Goal: Task Accomplishment & Management: Complete application form

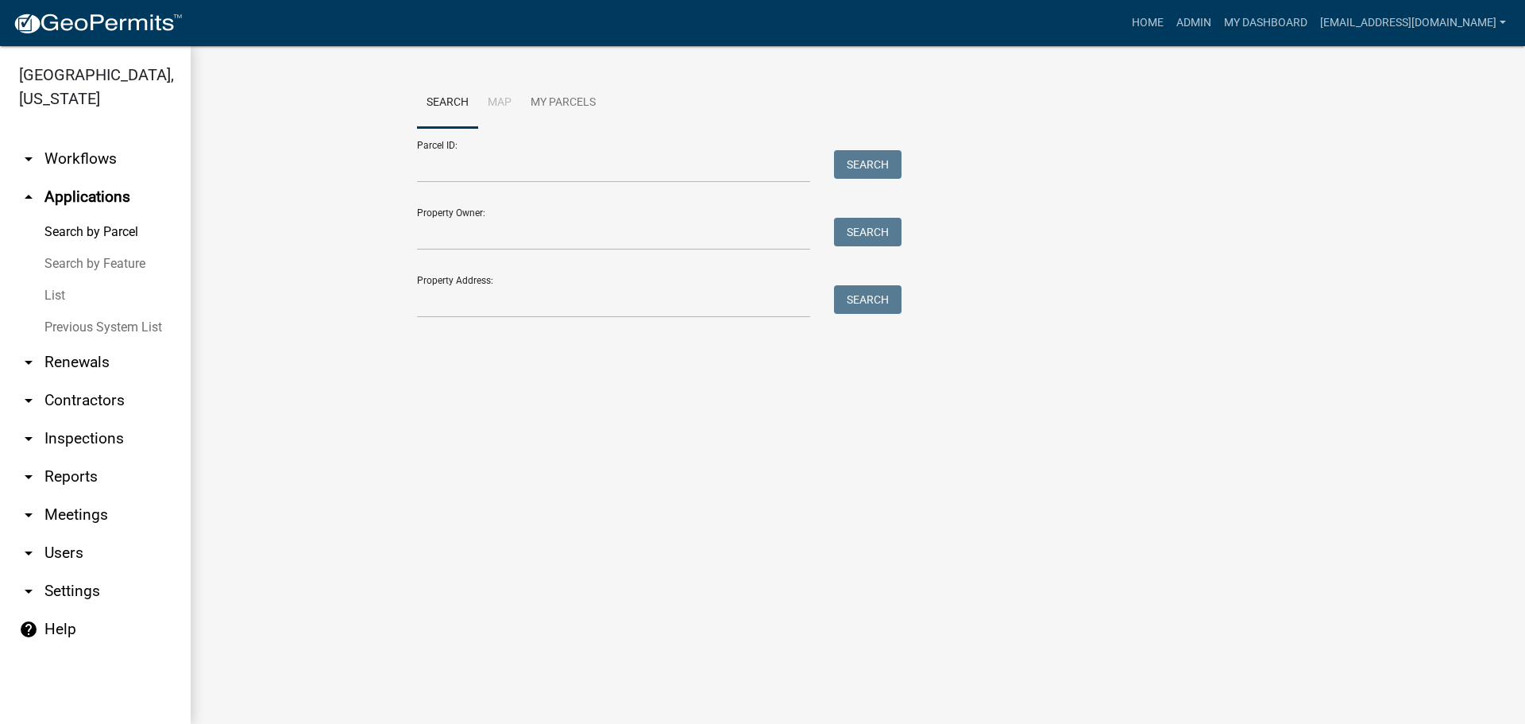
click at [1203, 346] on div "Search Map My Parcels Parcel ID: Search Property Owner: Search Property Address…" at bounding box center [858, 205] width 1334 height 318
click at [71, 723] on html "Internet Explorer does NOT work with GeoPermits. Get a new browser for more sec…" at bounding box center [762, 362] width 1525 height 724
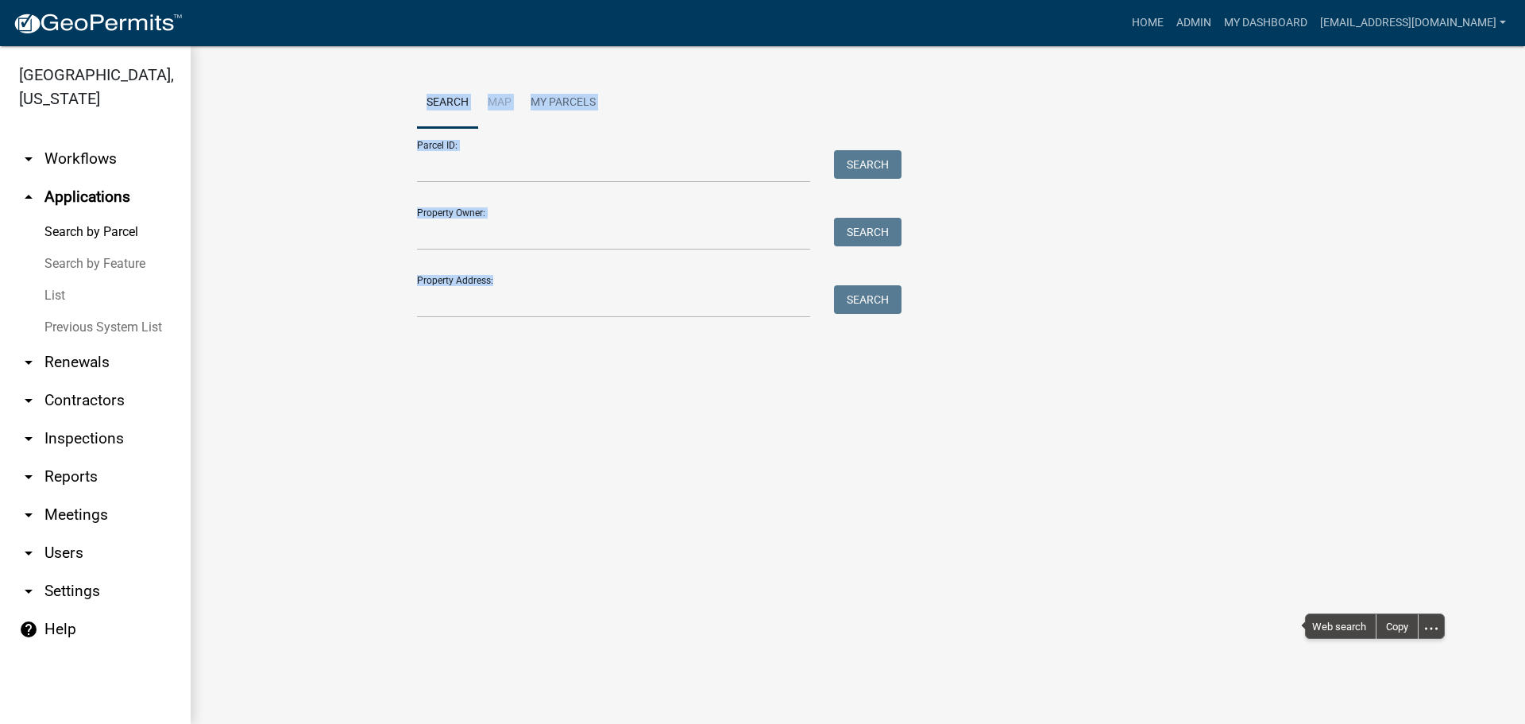
click at [1109, 214] on div "Parcel ID: Search Property Owner: Search Property Address: Search" at bounding box center [858, 223] width 882 height 190
click at [487, 396] on main "Search Map My Parcels Parcel ID: Search Property Owner: Search Property Address…" at bounding box center [858, 385] width 1334 height 678
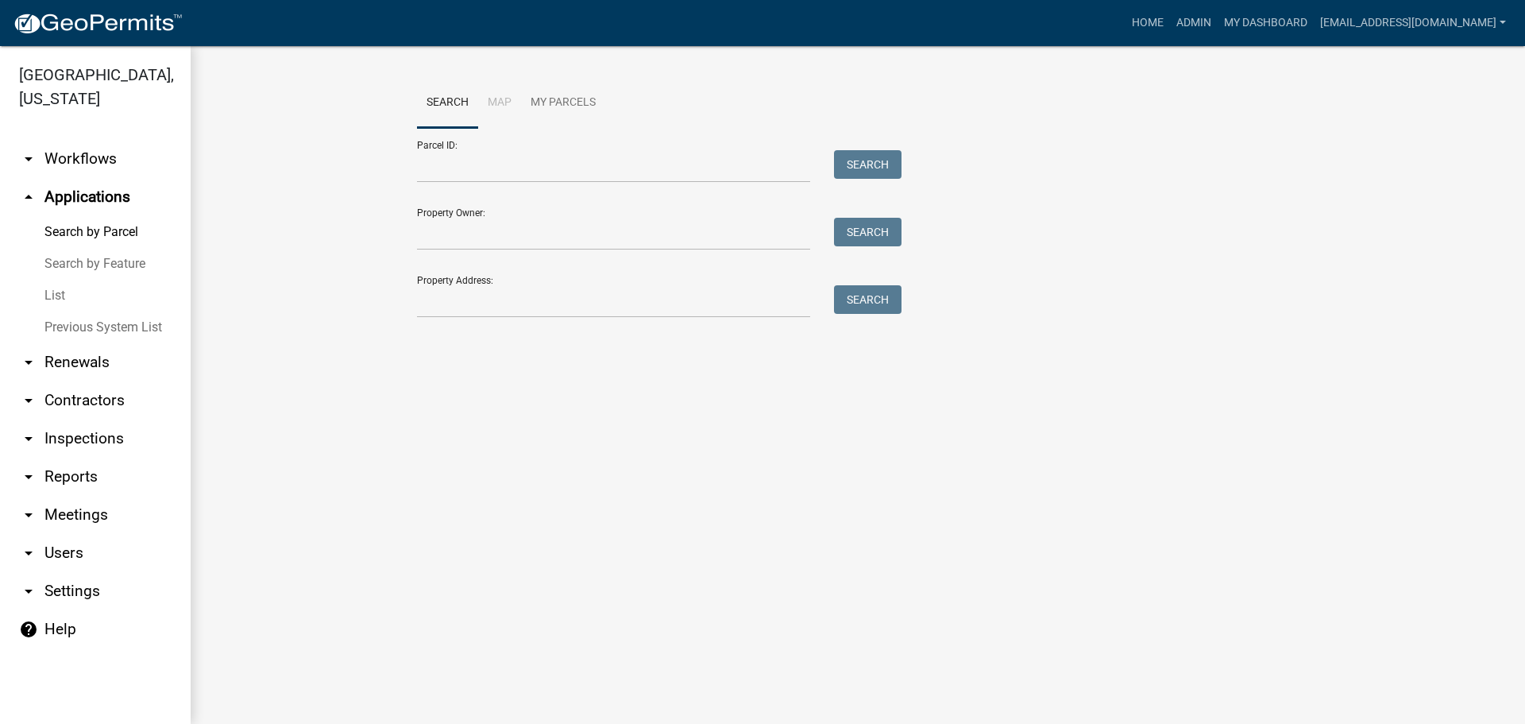
click at [1023, 249] on div "Parcel ID: Search Property Owner: Search Property Address: Search" at bounding box center [858, 223] width 882 height 190
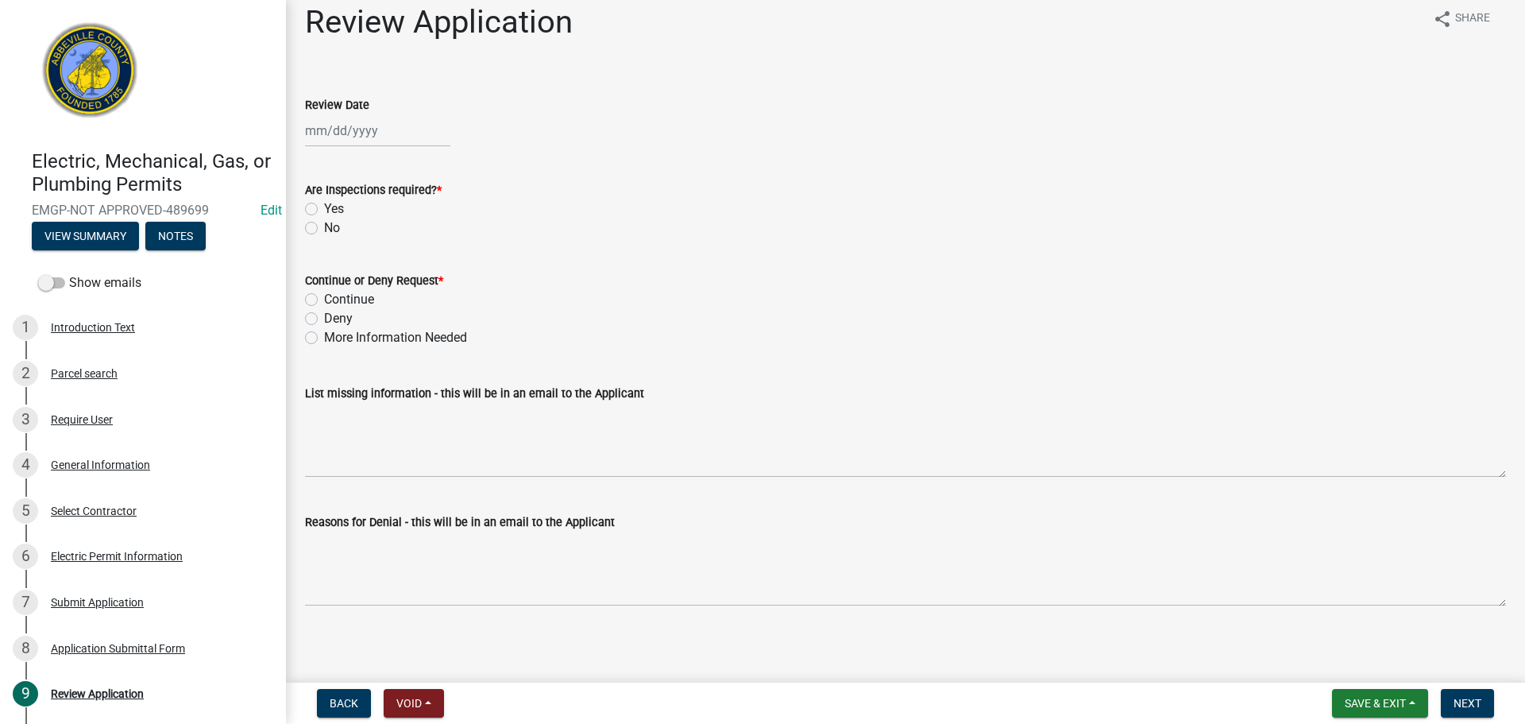
scroll to position [21, 0]
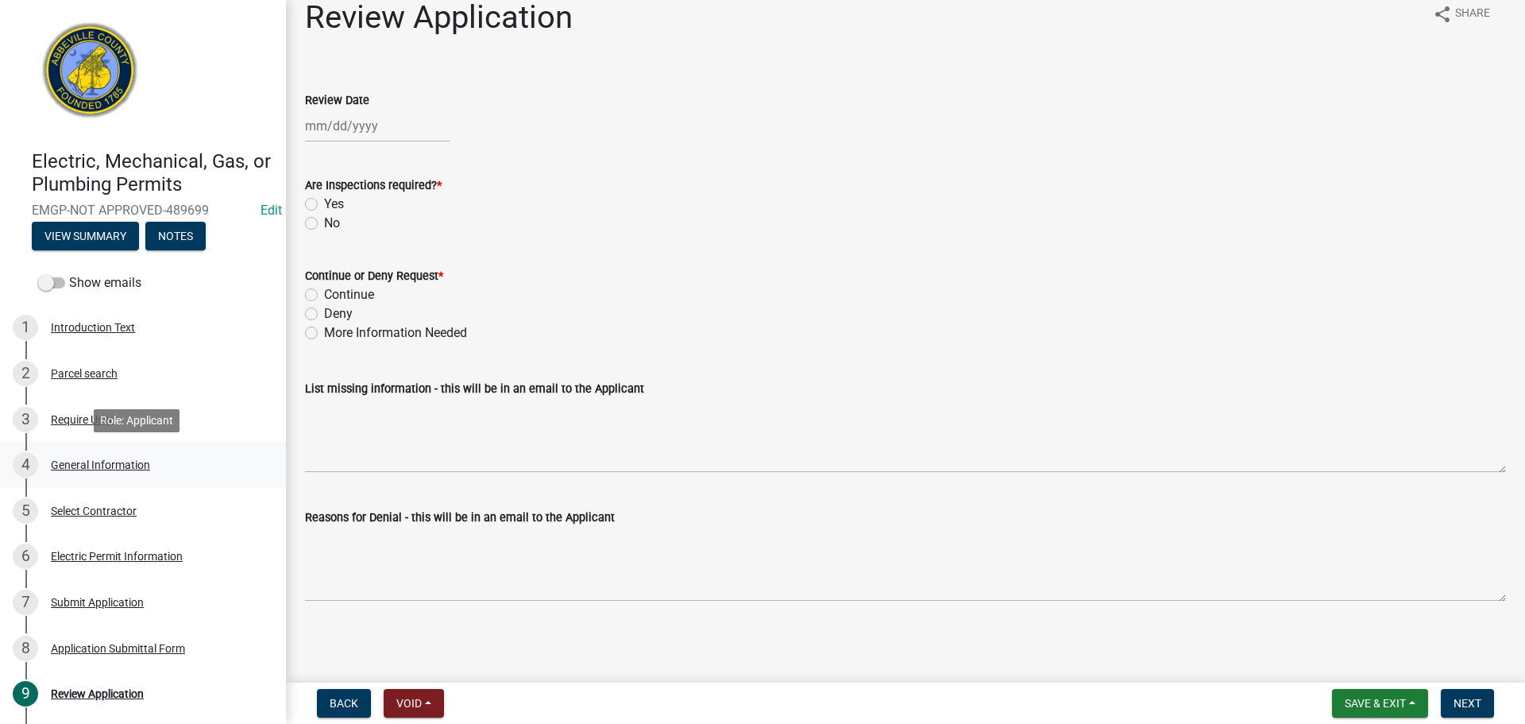
click at [98, 459] on div "General Information" at bounding box center [100, 464] width 99 height 11
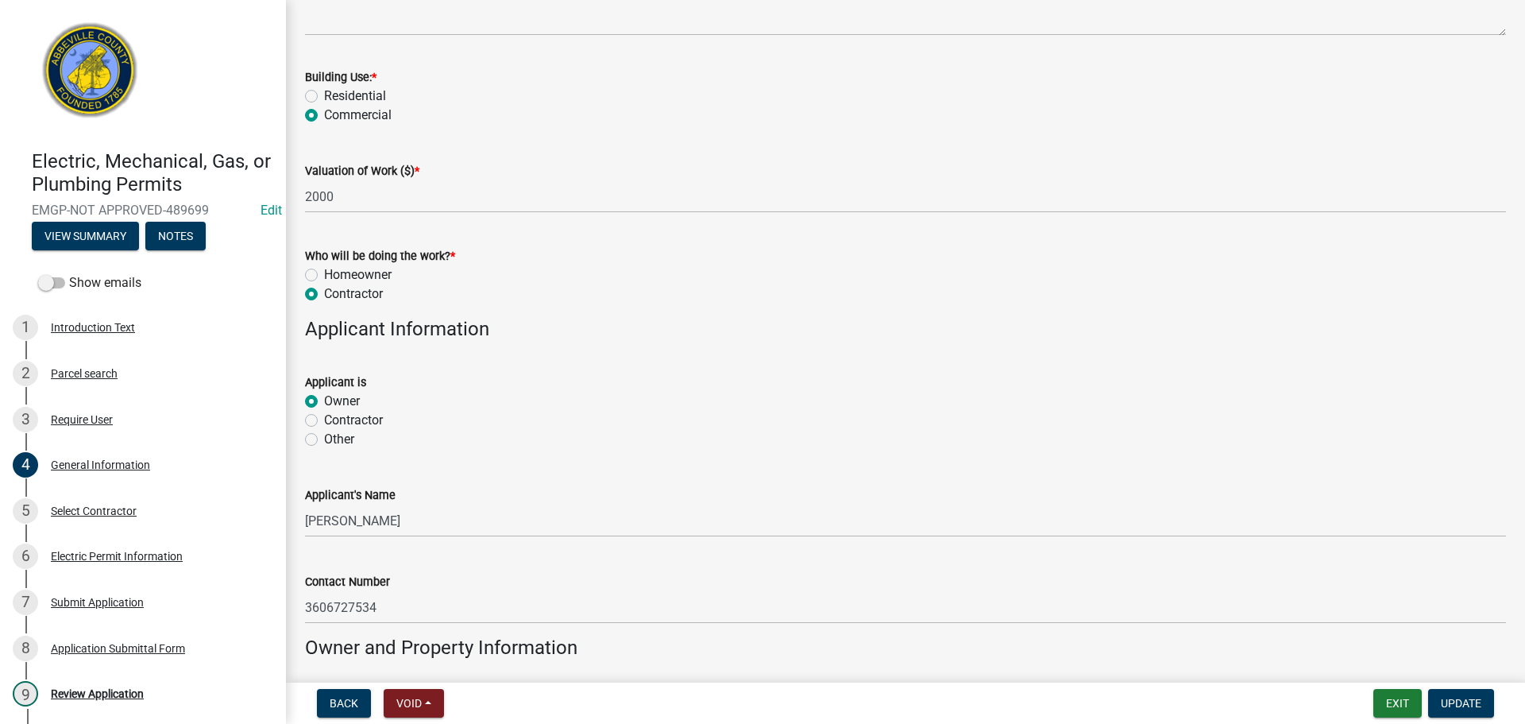
scroll to position [715, 0]
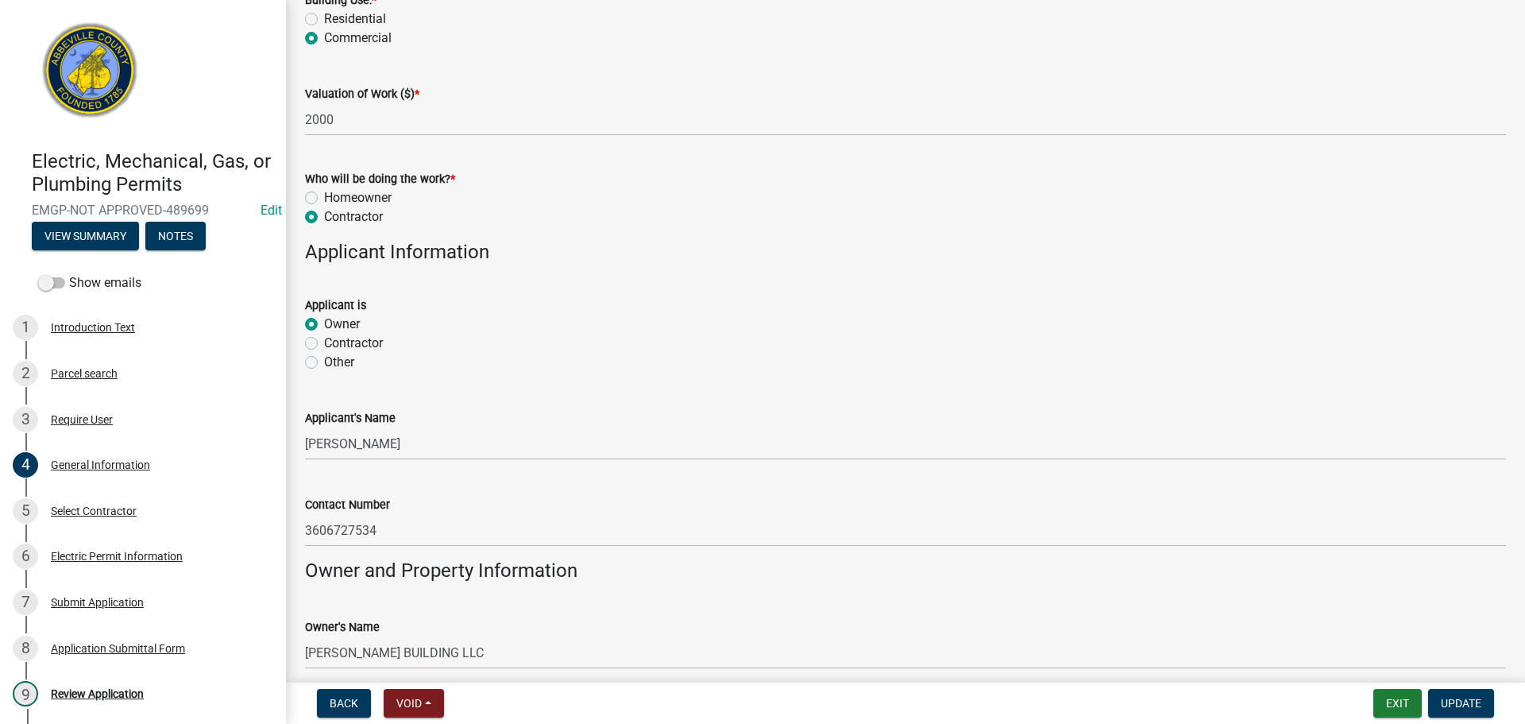
click at [1417, 266] on wm-data-entity-input-list "Job Location 120 COURT SQ Parcel ID 109-13-06-029 What type of Permit are you n…" at bounding box center [905, 129] width 1201 height 1511
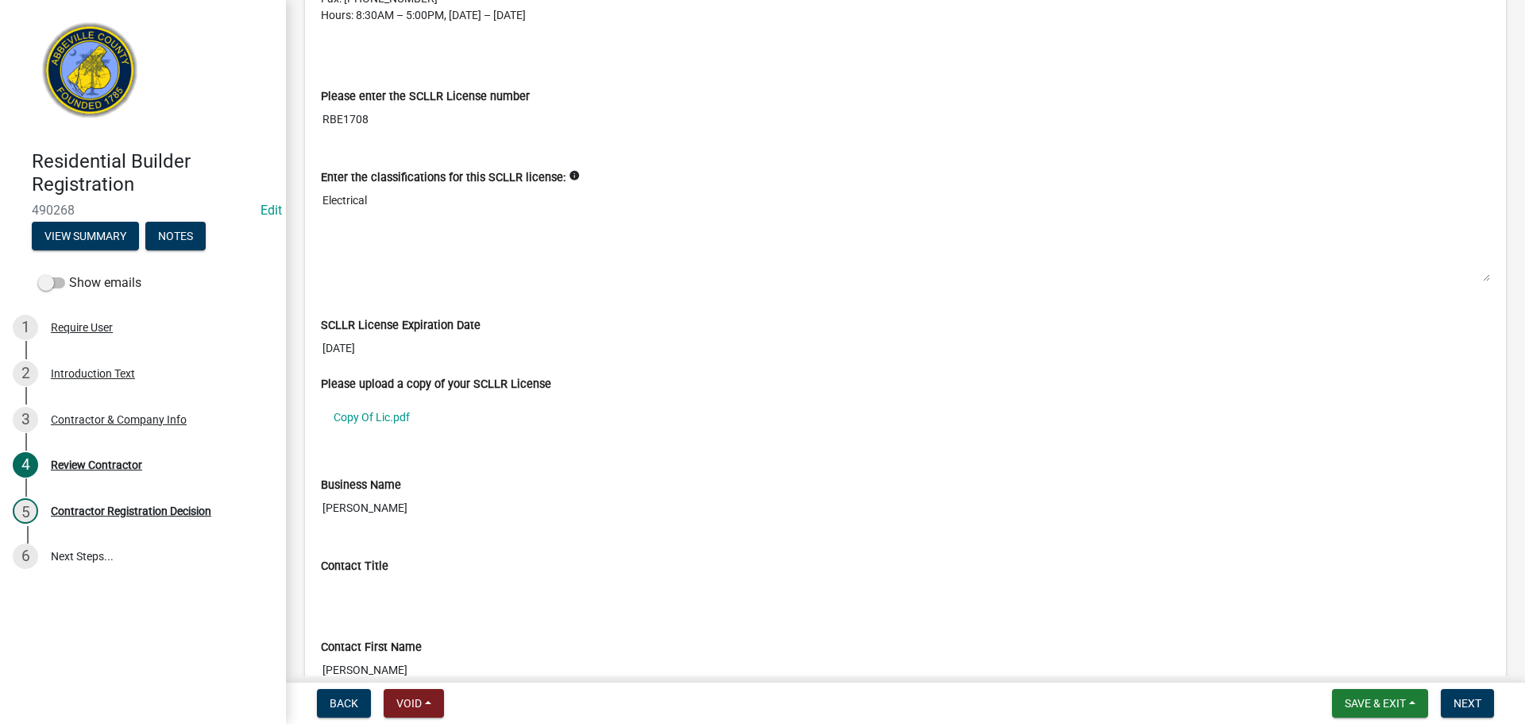
scroll to position [556, 0]
click at [356, 403] on link "Copy Of Lic.pdf" at bounding box center [905, 414] width 1169 height 37
click at [1483, 706] on button "Next" at bounding box center [1467, 703] width 53 height 29
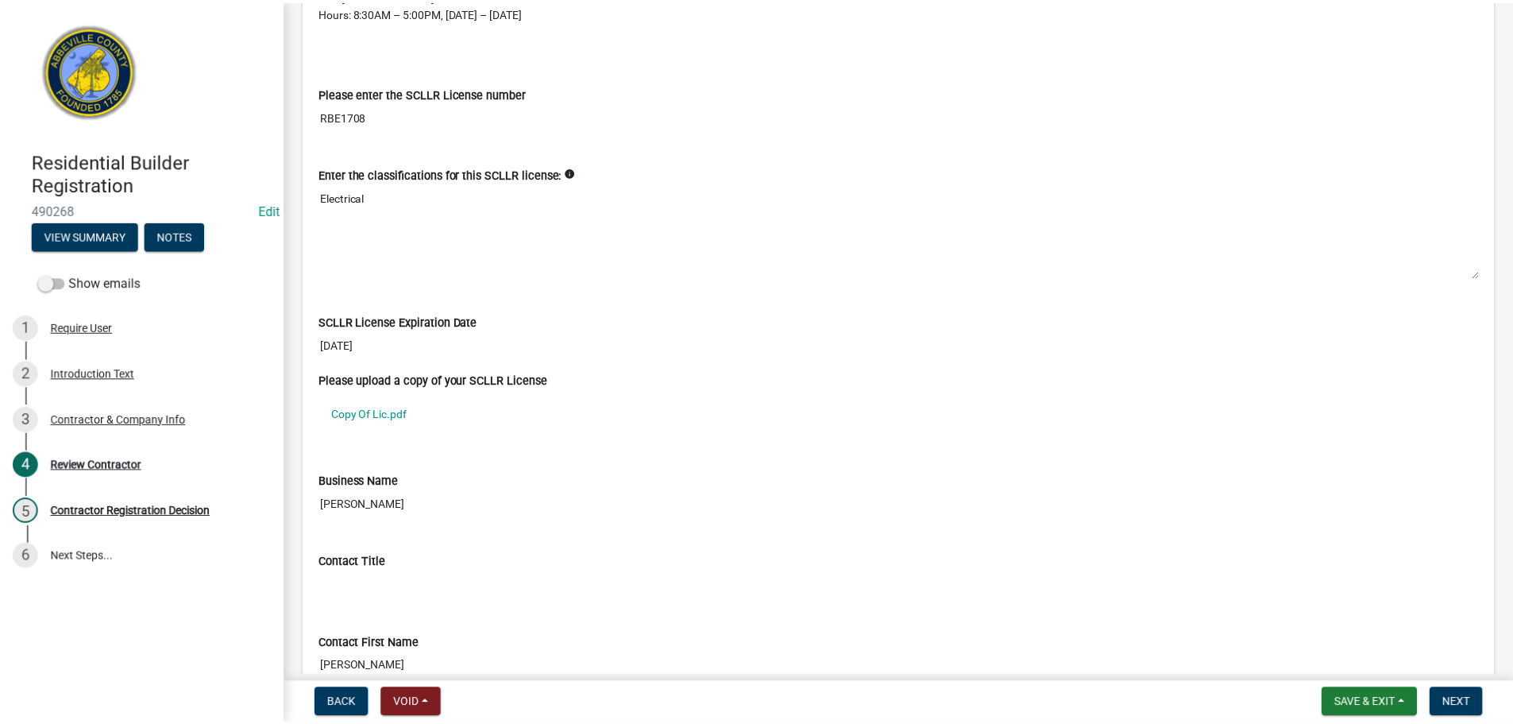
scroll to position [0, 0]
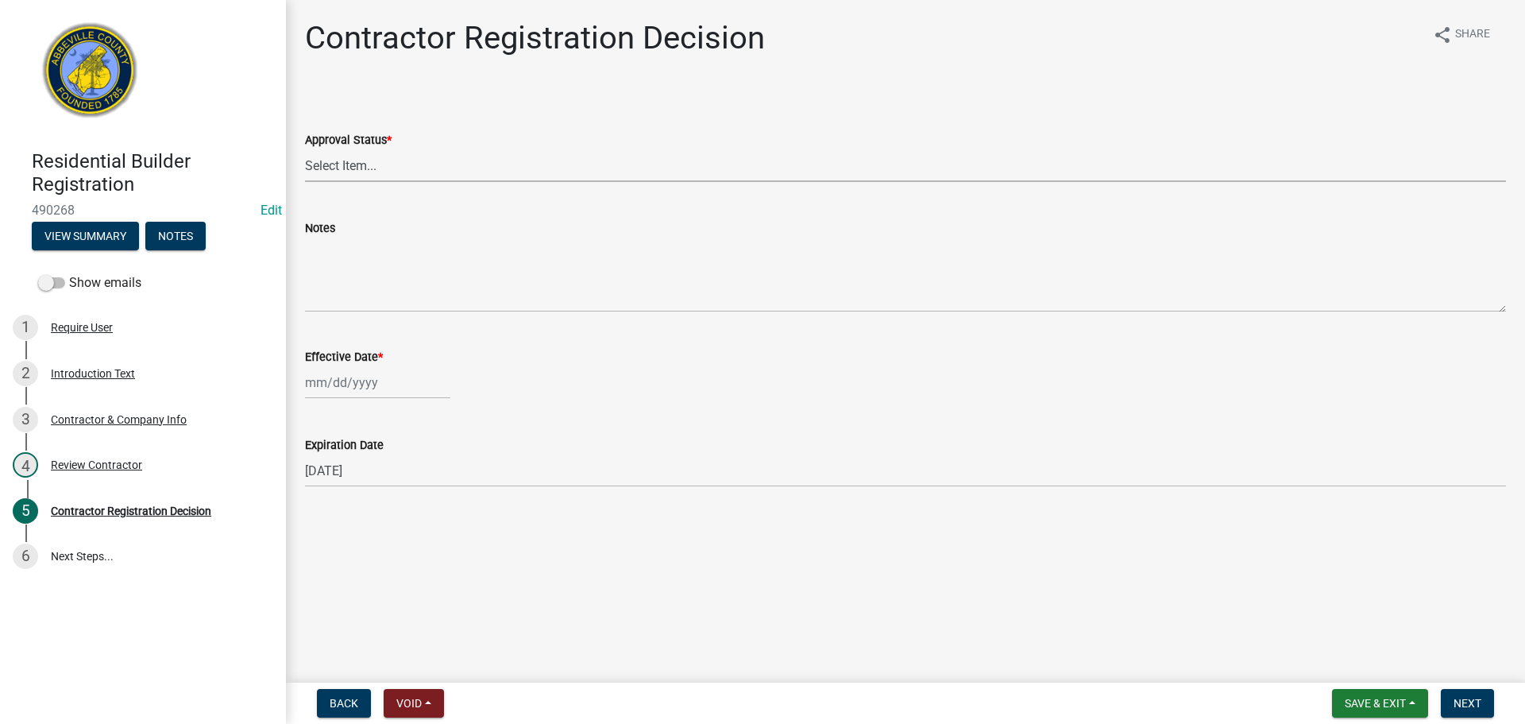
click at [482, 161] on select "Select Item... Approved Denied" at bounding box center [905, 165] width 1201 height 33
click at [305, 149] on select "Select Item... Approved Denied" at bounding box center [905, 165] width 1201 height 33
select select "4b86b809-39dd-4c68-9f3d-fdb3e7050482"
click at [337, 380] on div at bounding box center [377, 382] width 145 height 33
select select "10"
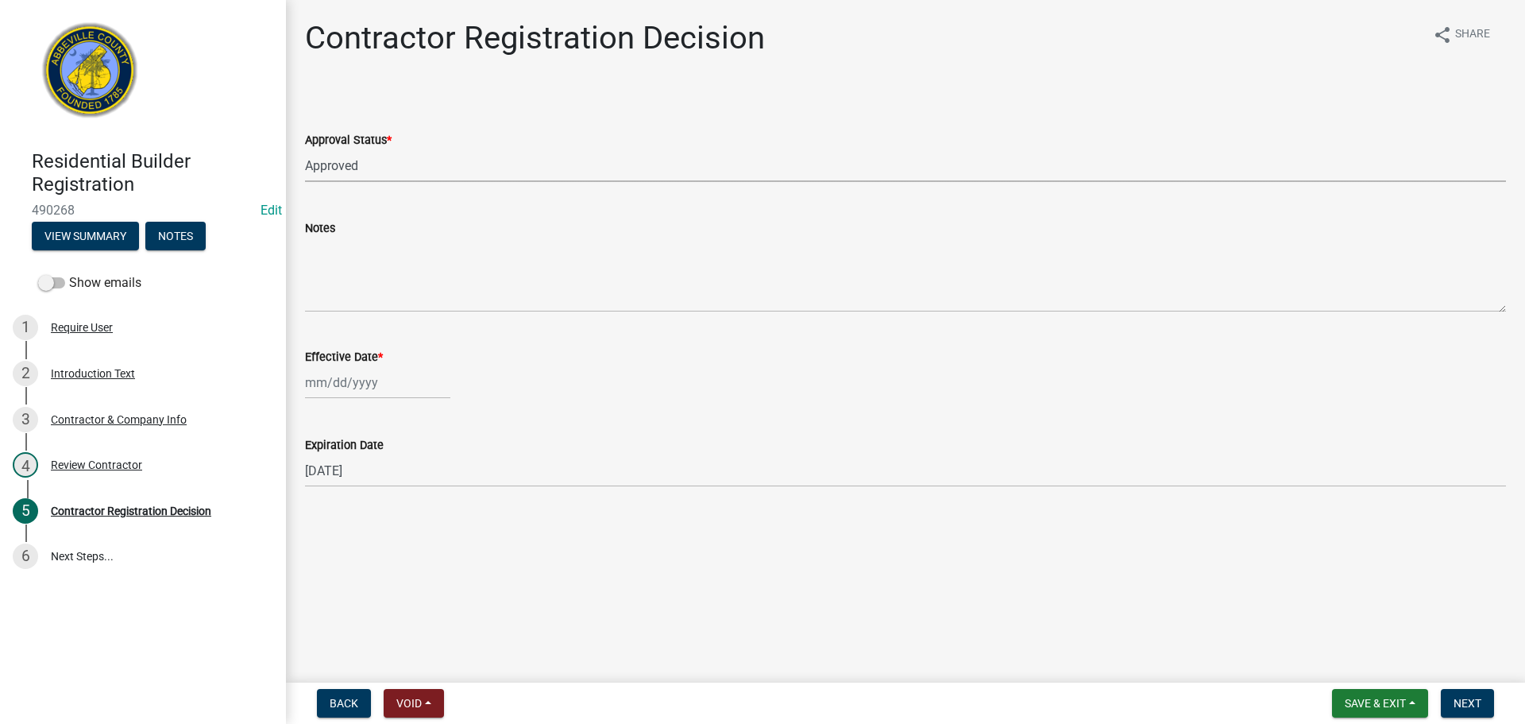
select select "2025"
click at [395, 491] on div "9" at bounding box center [396, 492] width 25 height 25
type input "[DATE]"
click at [1477, 698] on span "Next" at bounding box center [1468, 703] width 28 height 13
